Goal: Browse casually

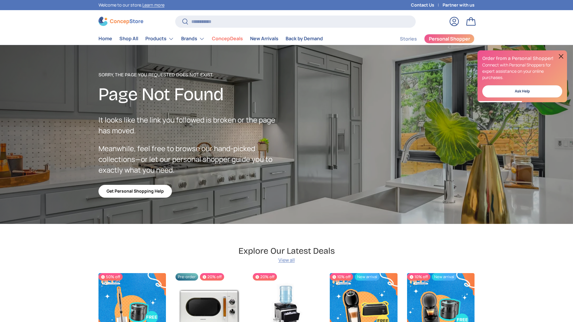
scroll to position [1066, 2441]
